Goal: Task Accomplishment & Management: Manage account settings

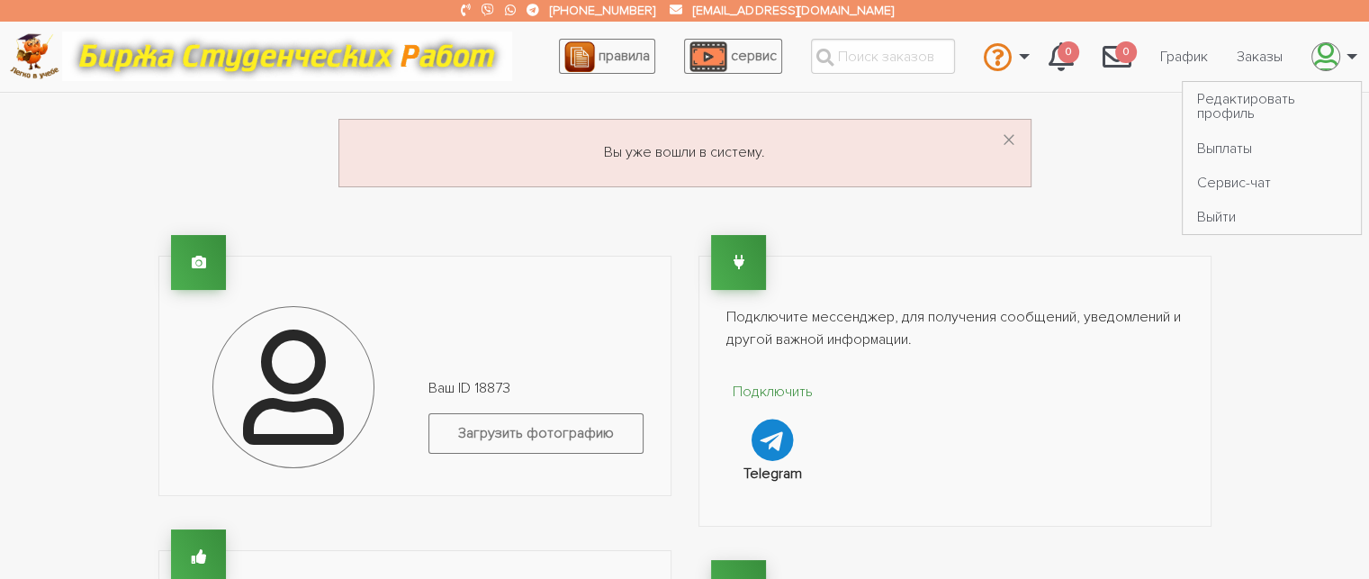
click at [1343, 67] on link "\a \a" at bounding box center [1329, 56] width 65 height 49
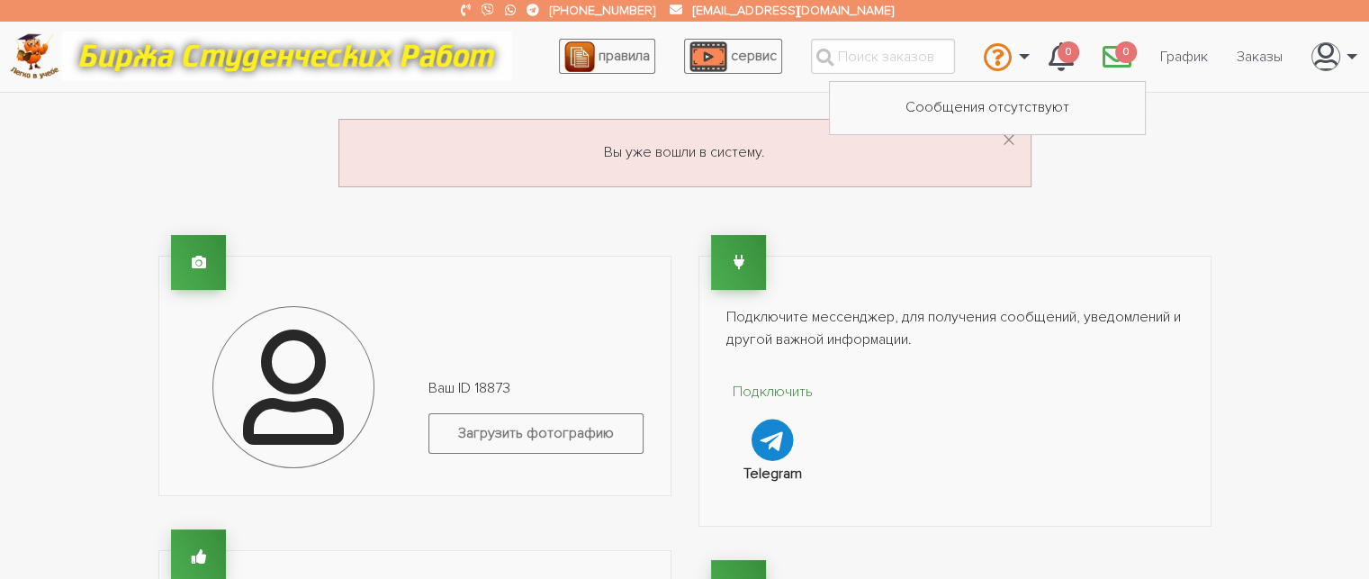
click at [1117, 57] on span "0" at bounding box center [1126, 52] width 22 height 22
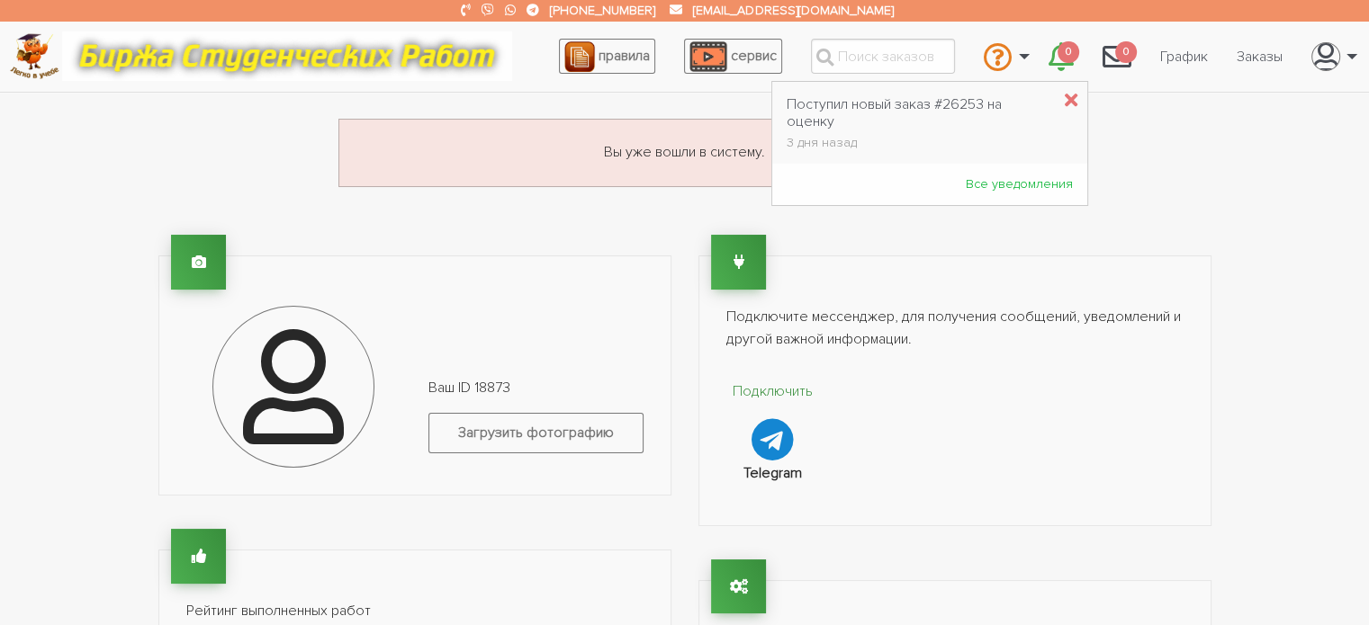
click at [1064, 63] on icon "\a \a 0\a" at bounding box center [1060, 56] width 25 height 29
click at [859, 99] on div "Поступил новый заказ #26253 на оценку" at bounding box center [919, 113] width 264 height 34
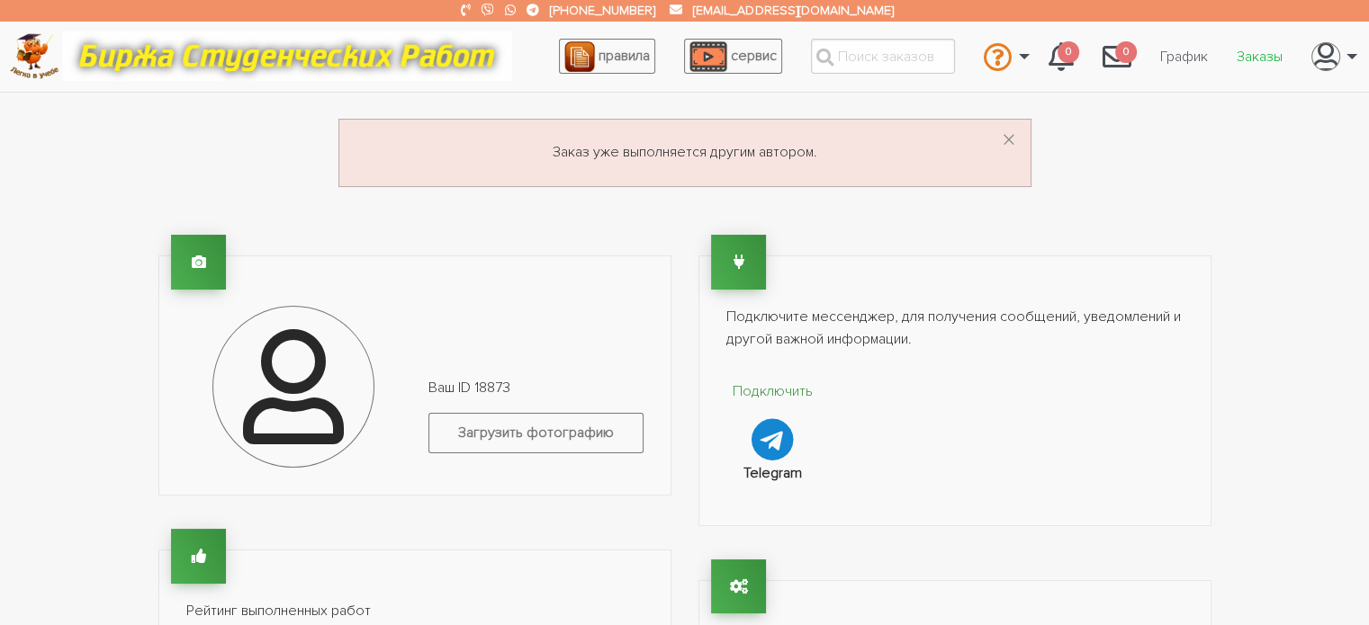
click at [1242, 45] on link "Заказы" at bounding box center [1259, 57] width 75 height 34
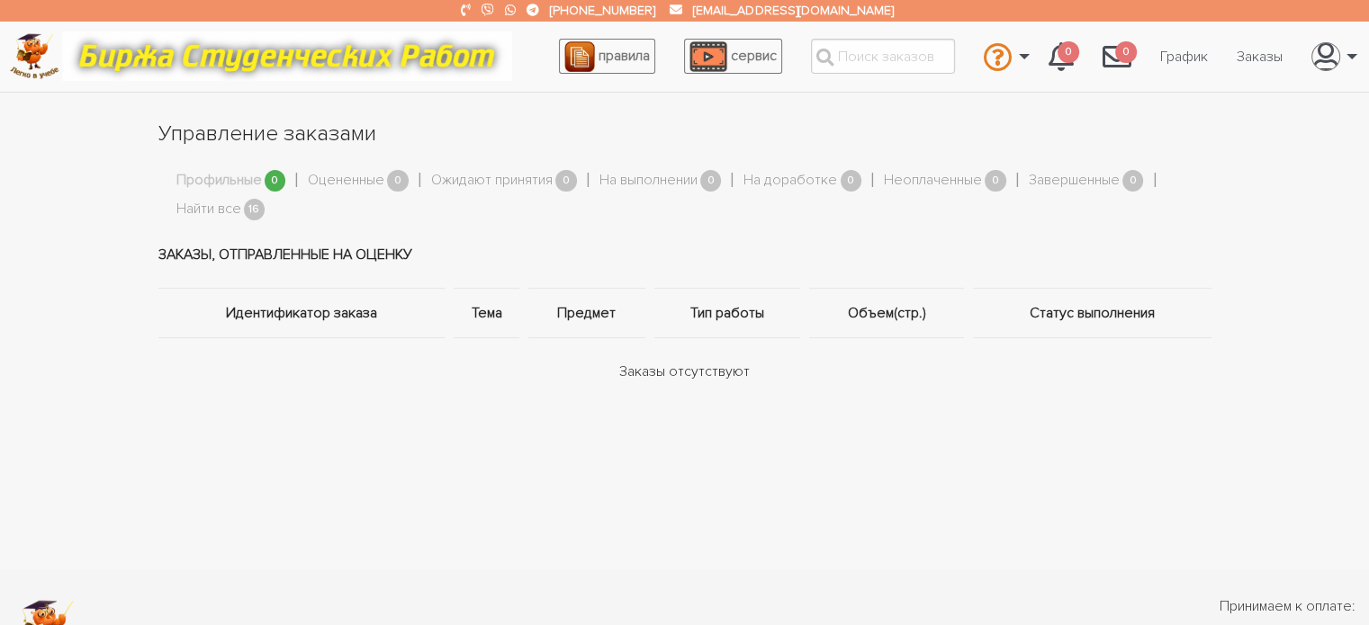
click at [247, 212] on span "16" at bounding box center [255, 210] width 22 height 22
click at [256, 208] on span "16" at bounding box center [255, 210] width 22 height 22
click at [211, 211] on link "Найти все" at bounding box center [208, 209] width 65 height 23
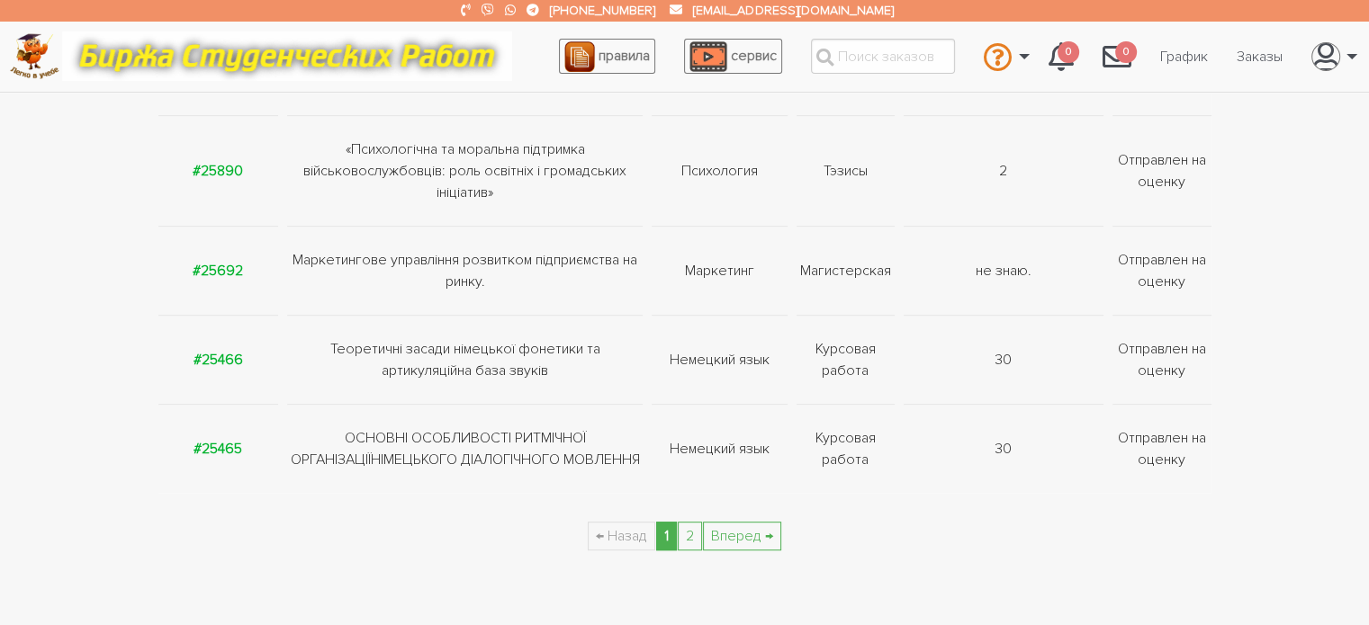
scroll to position [990, 0]
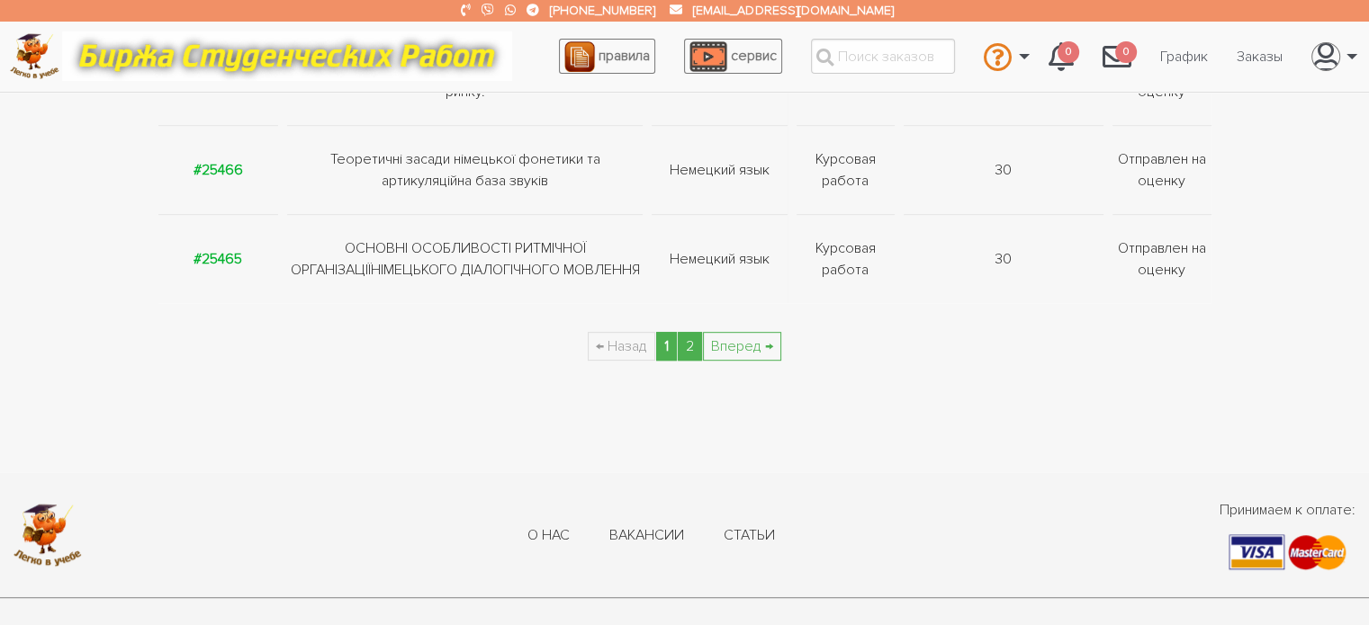
click at [686, 353] on link "2" at bounding box center [690, 346] width 24 height 29
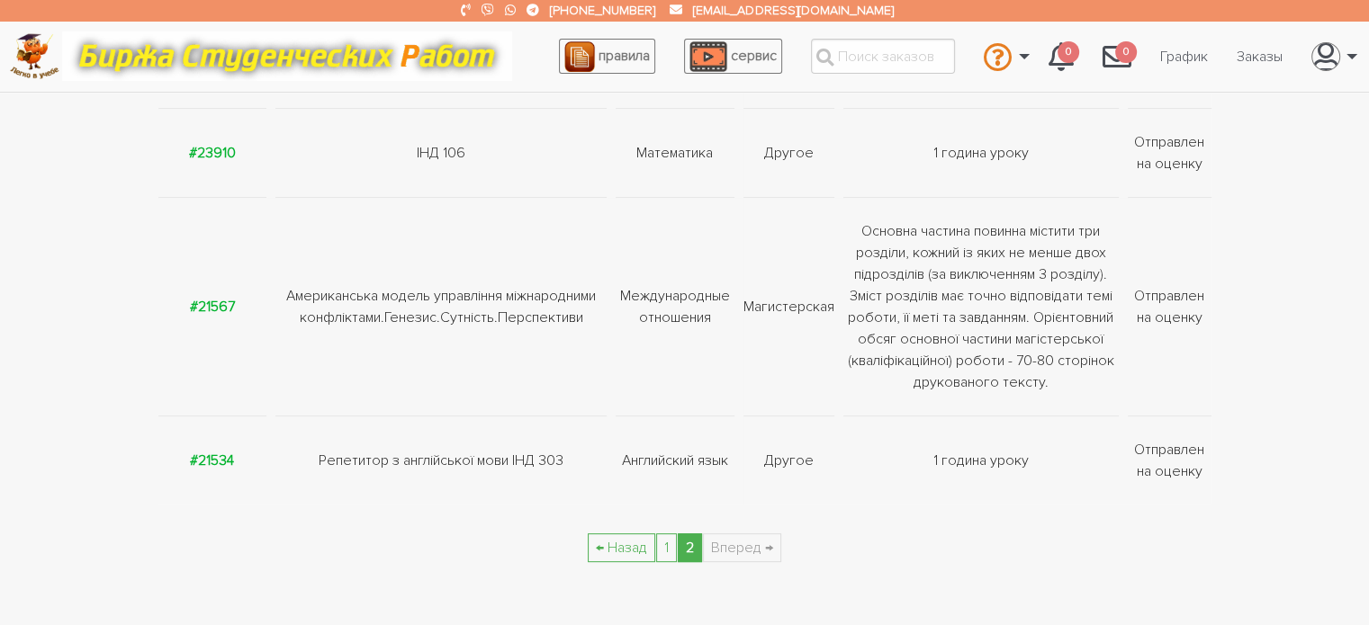
scroll to position [630, 0]
